Goal: Information Seeking & Learning: Check status

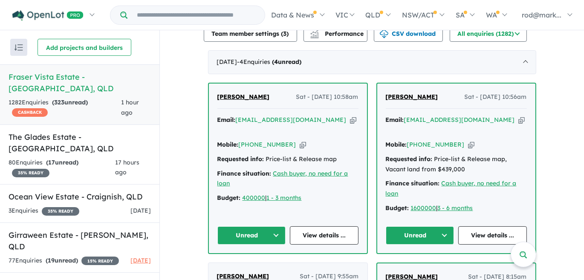
scroll to position [322, 0]
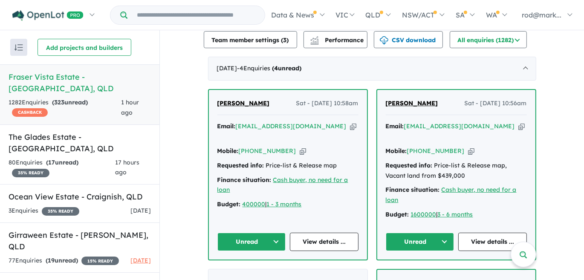
click at [350, 122] on icon "button" at bounding box center [353, 126] width 6 height 9
click at [519, 122] on icon "button" at bounding box center [522, 126] width 6 height 9
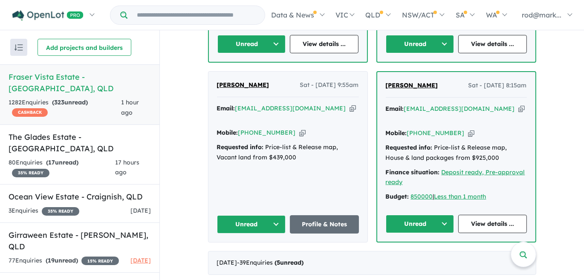
scroll to position [522, 0]
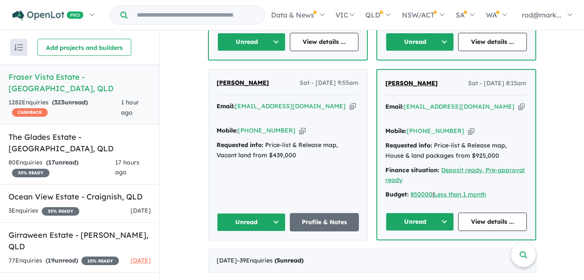
click at [350, 102] on icon "button" at bounding box center [353, 106] width 6 height 9
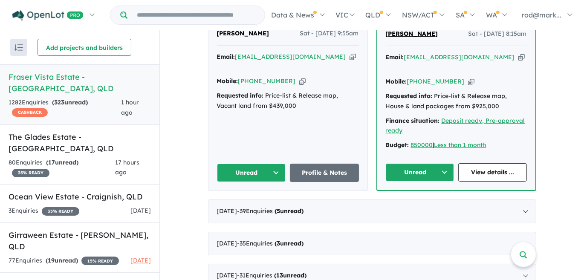
scroll to position [577, 0]
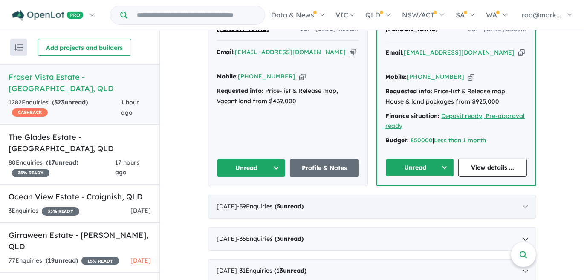
click at [522, 195] on div "[DATE] - 39 Enquir ies ( 5 unread)" at bounding box center [372, 207] width 328 height 24
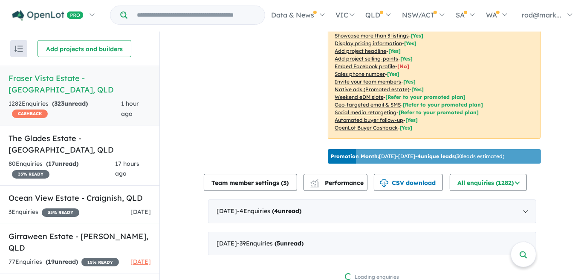
scroll to position [154, 0]
